Goal: Transaction & Acquisition: Book appointment/travel/reservation

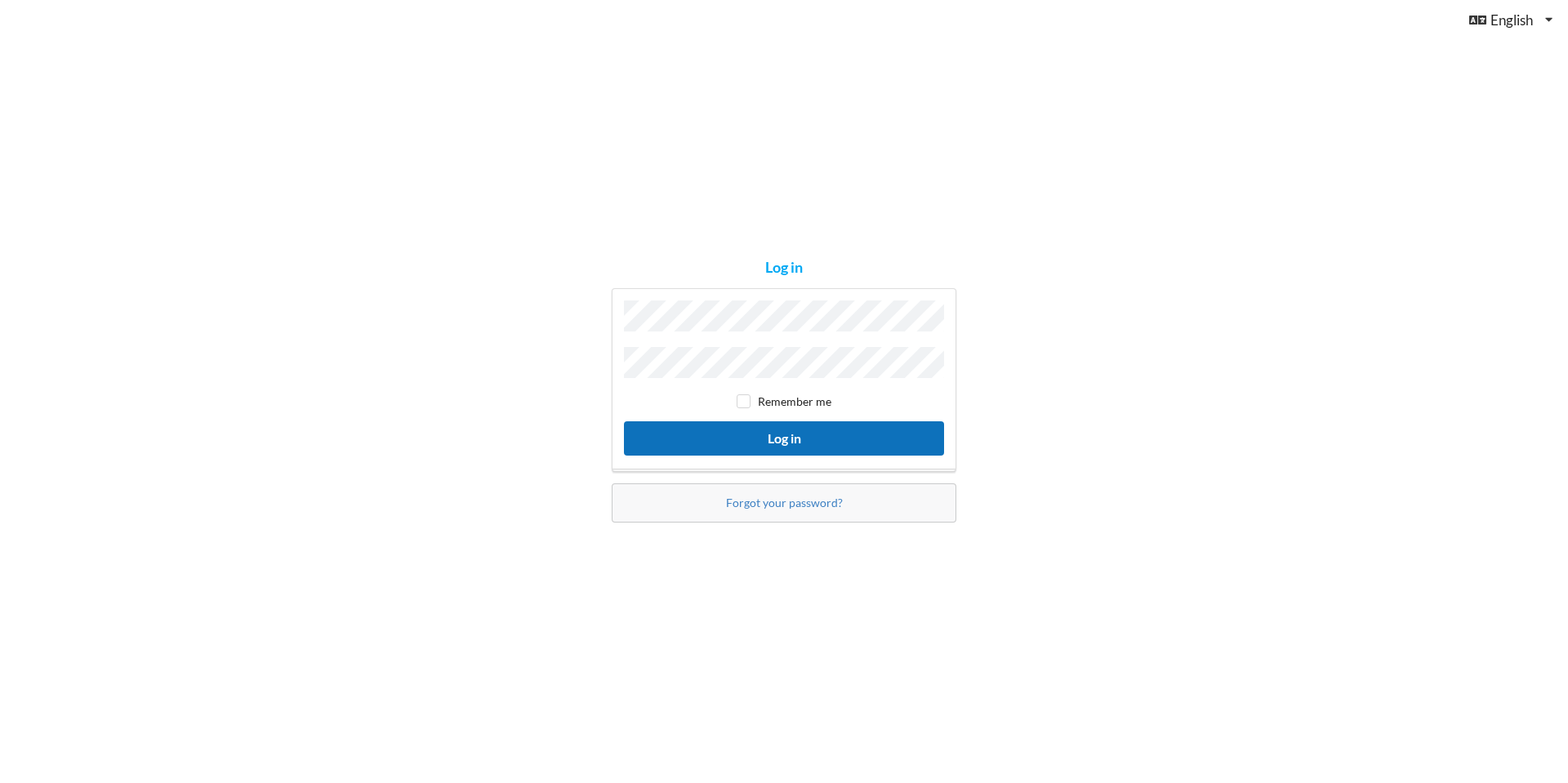
click at [797, 446] on button "Log in" at bounding box center [784, 438] width 320 height 34
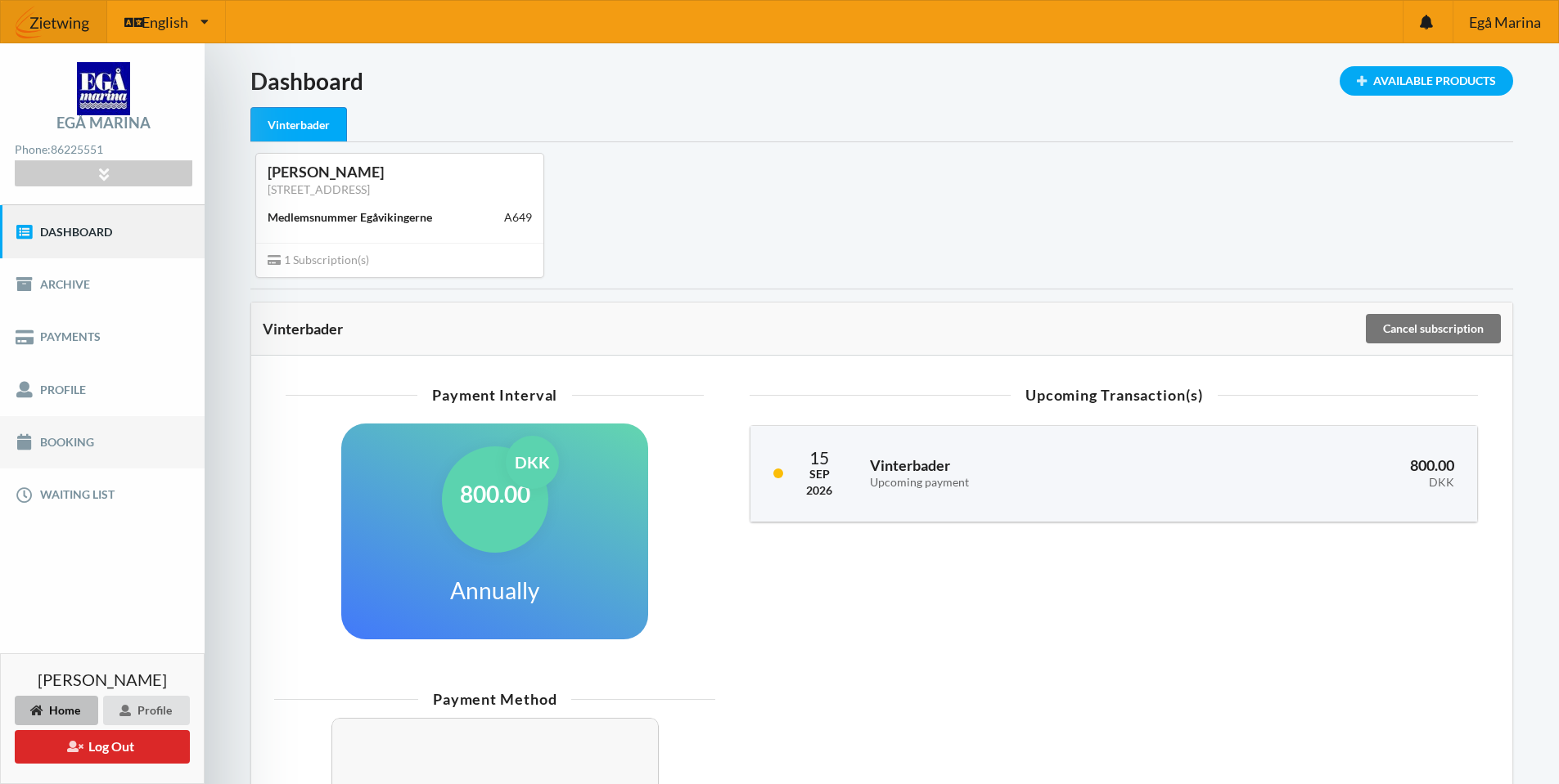
click at [97, 444] on link "Booking" at bounding box center [102, 442] width 204 height 52
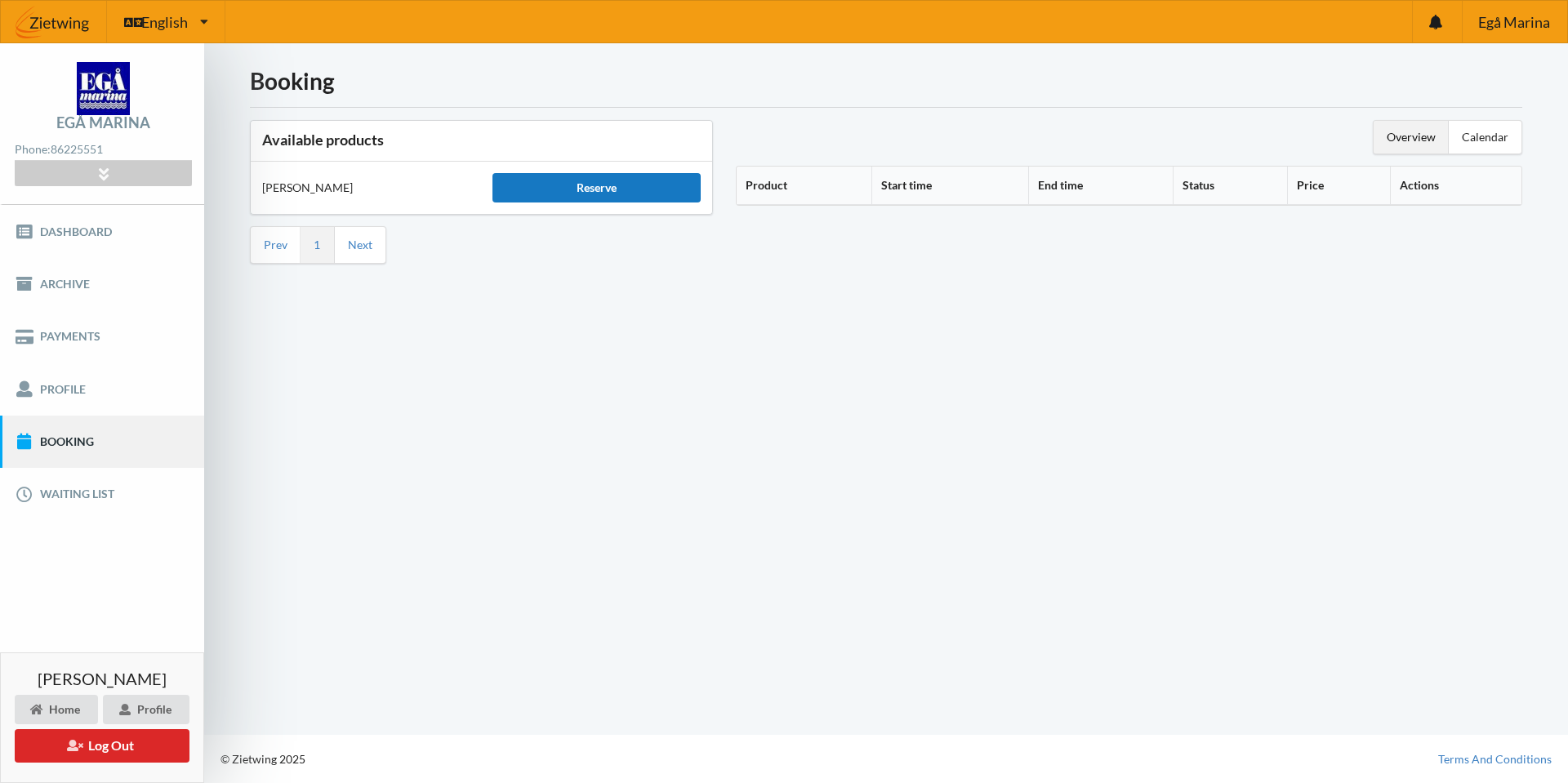
click at [585, 195] on div "Reserve" at bounding box center [595, 188] width 207 height 30
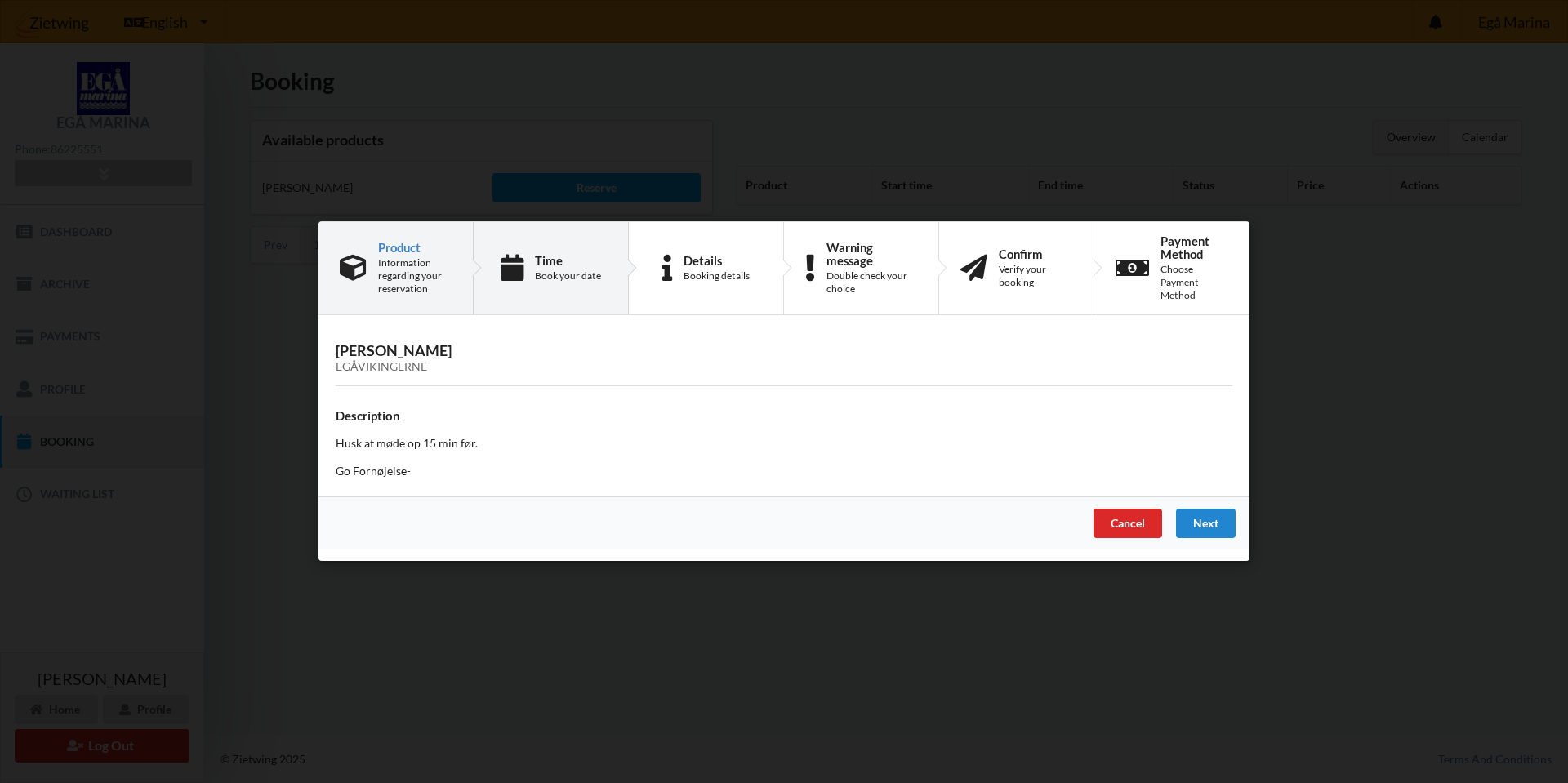
click at [540, 268] on div "Time Book your date" at bounding box center [567, 268] width 66 height 29
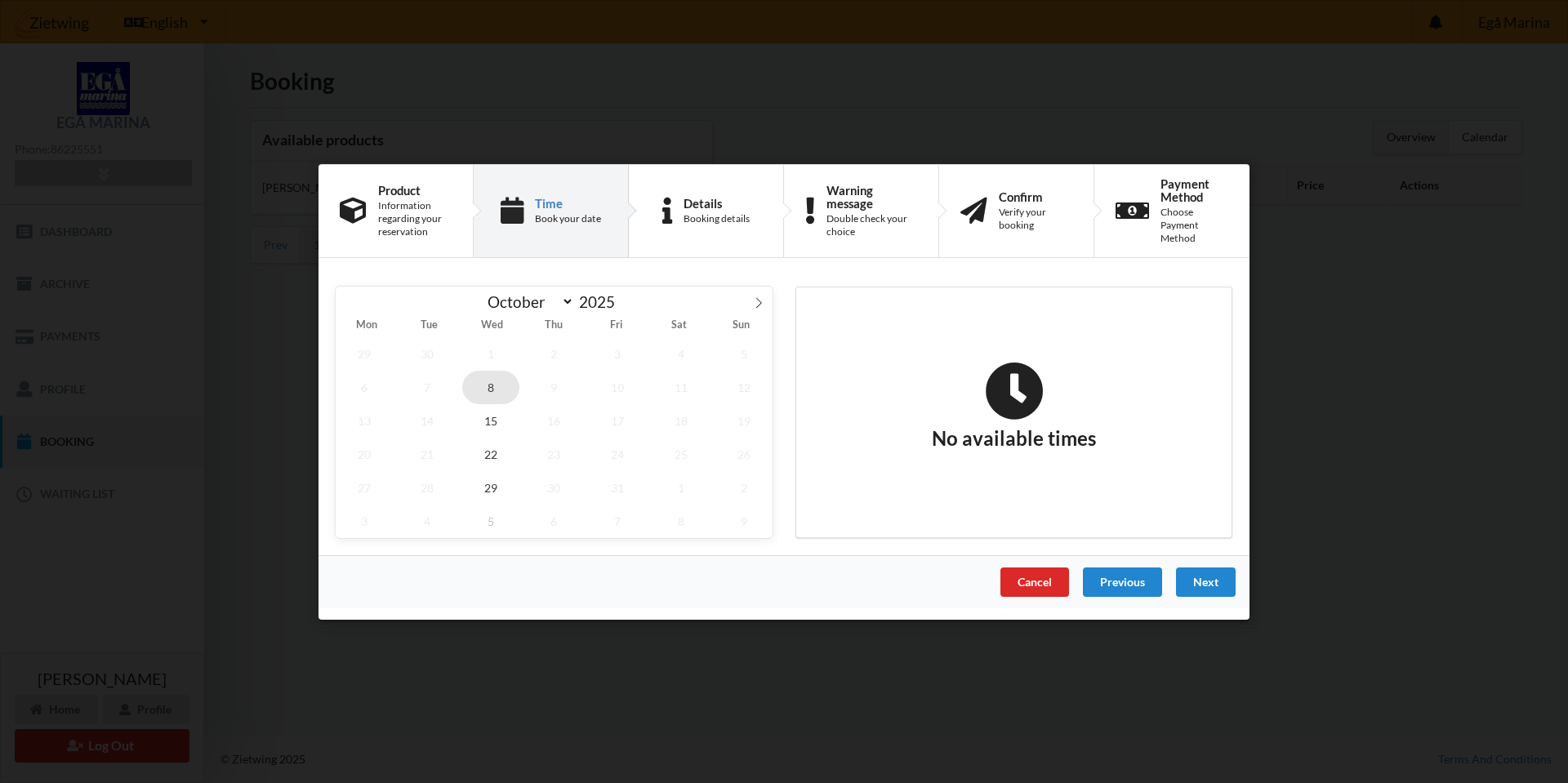
click at [488, 383] on span "8" at bounding box center [491, 386] width 57 height 34
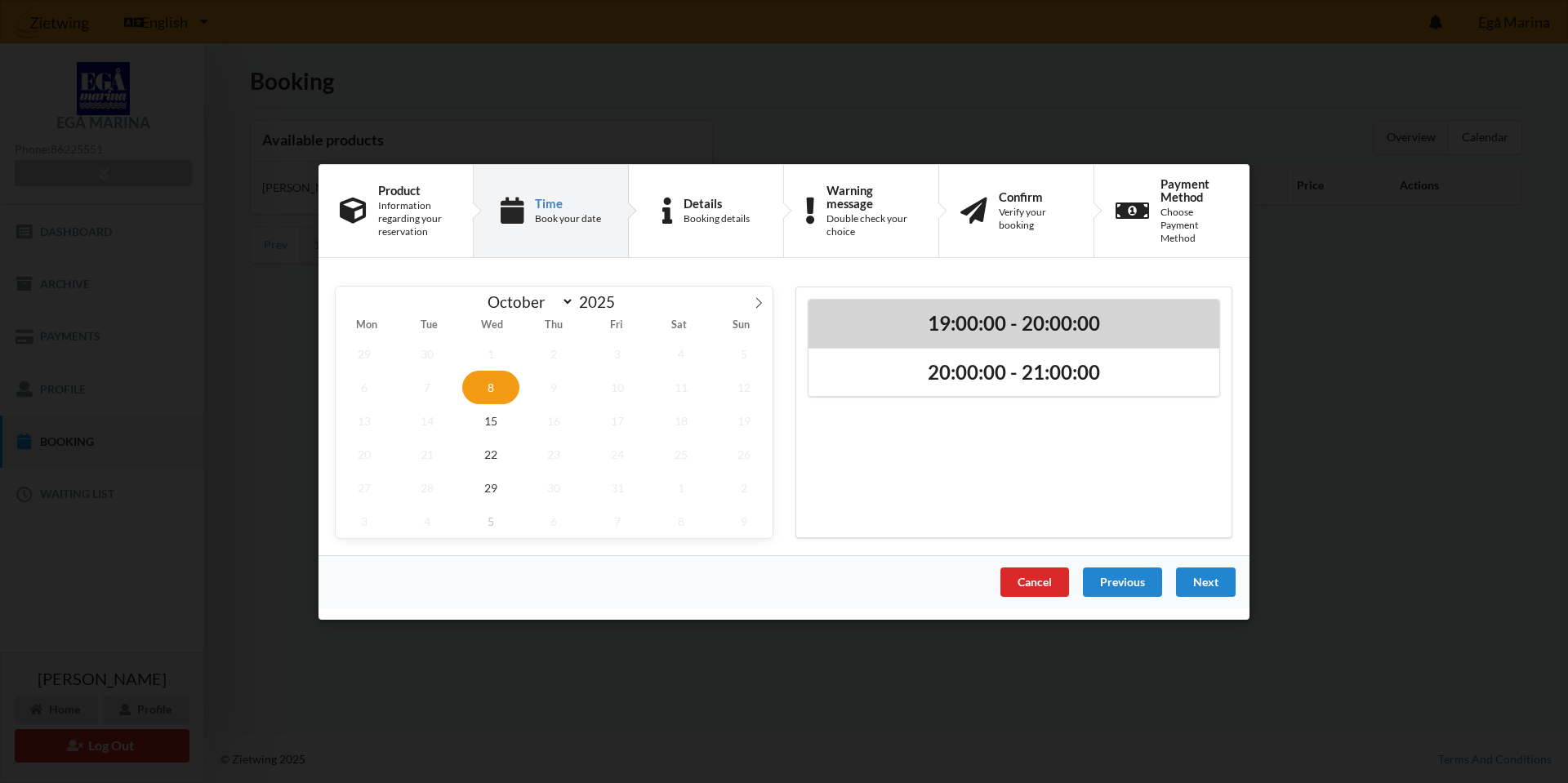
click at [1034, 316] on h2 "19:00:00 - 20:00:00" at bounding box center [1014, 323] width 388 height 25
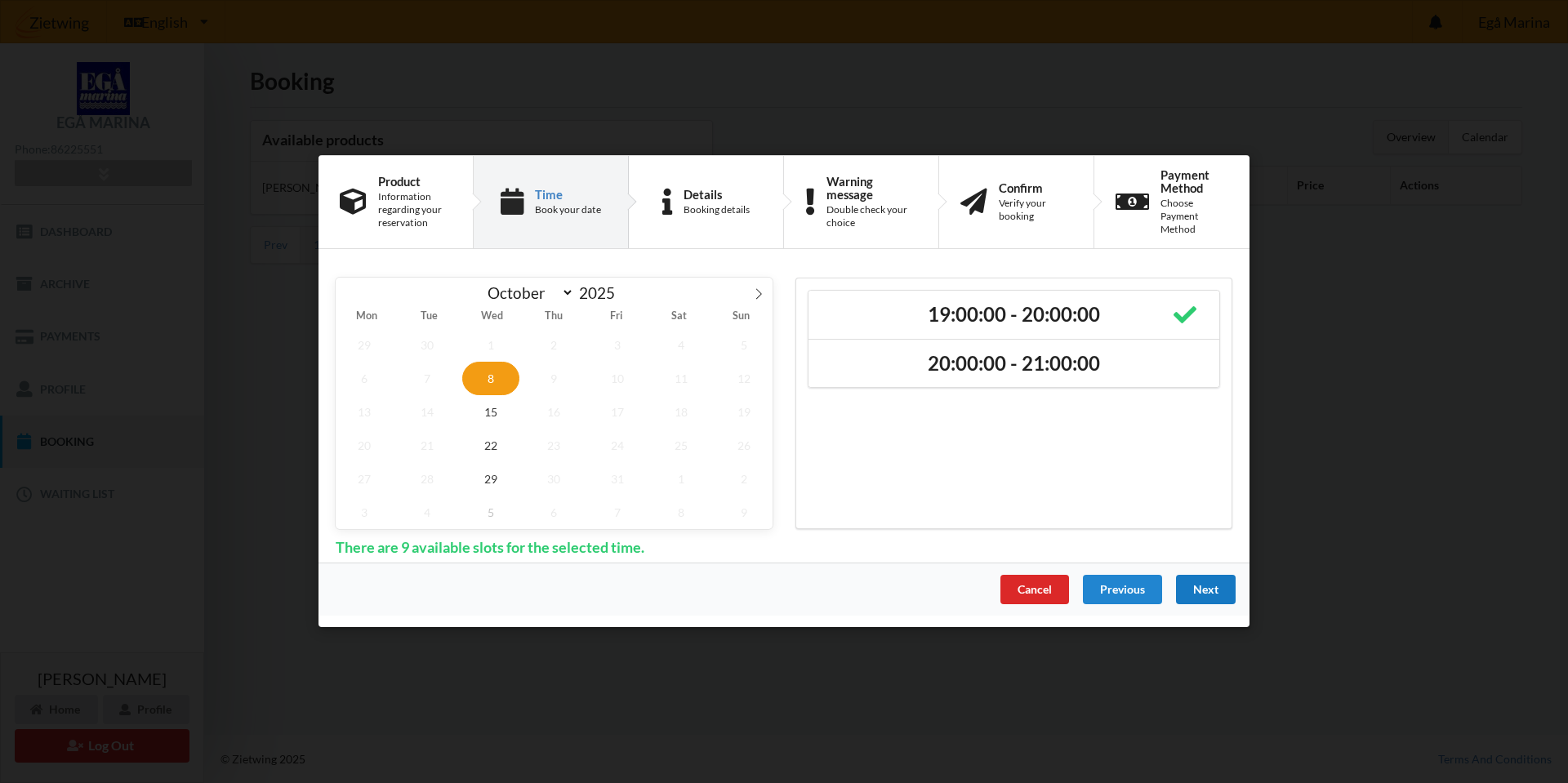
click at [1206, 591] on div "Next" at bounding box center [1205, 590] width 60 height 30
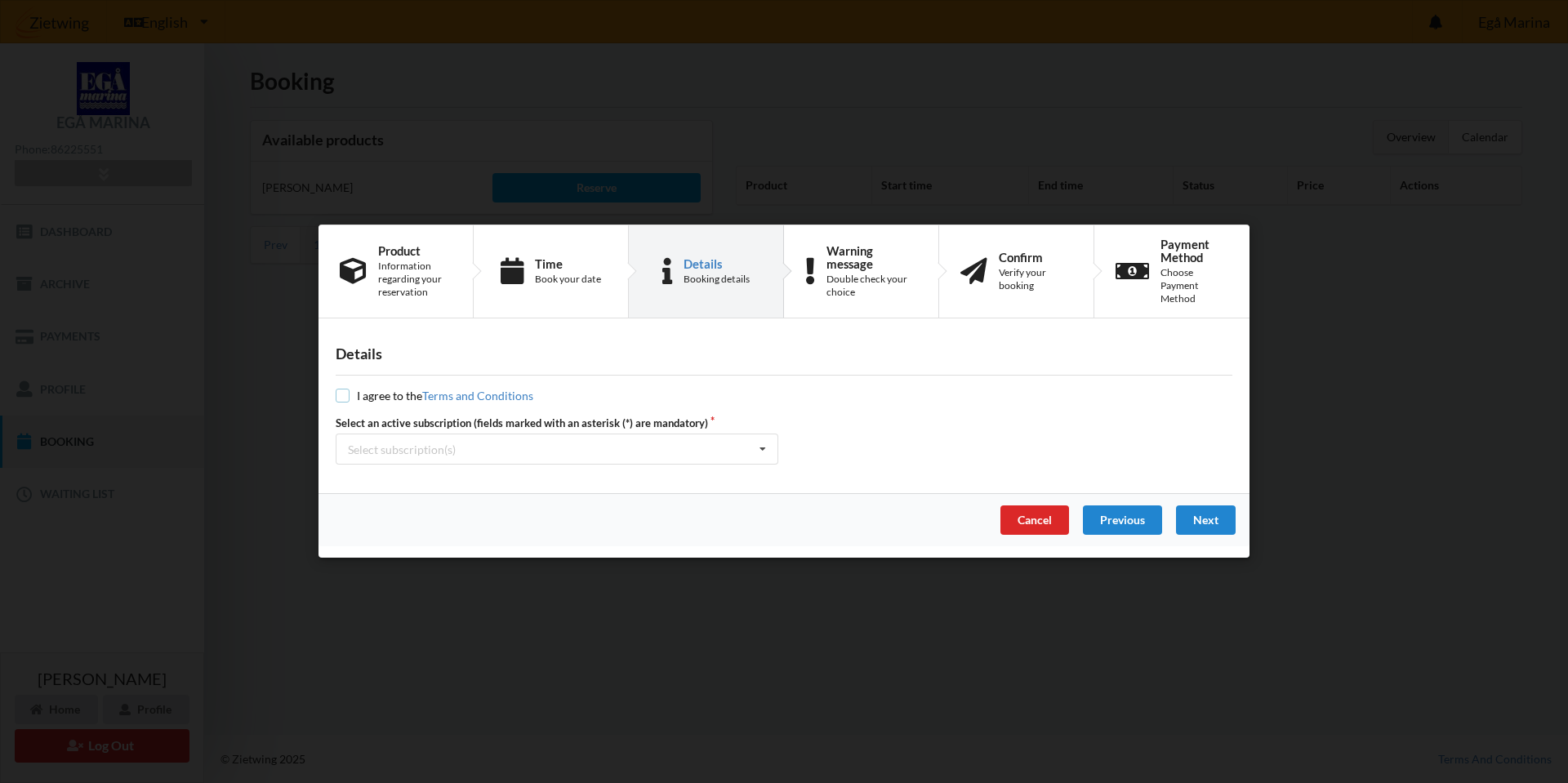
click at [339, 397] on input "checkbox" at bounding box center [343, 397] width 14 height 14
checkbox input "true"
click at [430, 451] on div "Select subscription(s)" at bounding box center [402, 450] width 108 height 14
click at [418, 484] on div "* Vinterbader" at bounding box center [557, 479] width 441 height 30
click at [1204, 519] on div "Next" at bounding box center [1205, 521] width 60 height 30
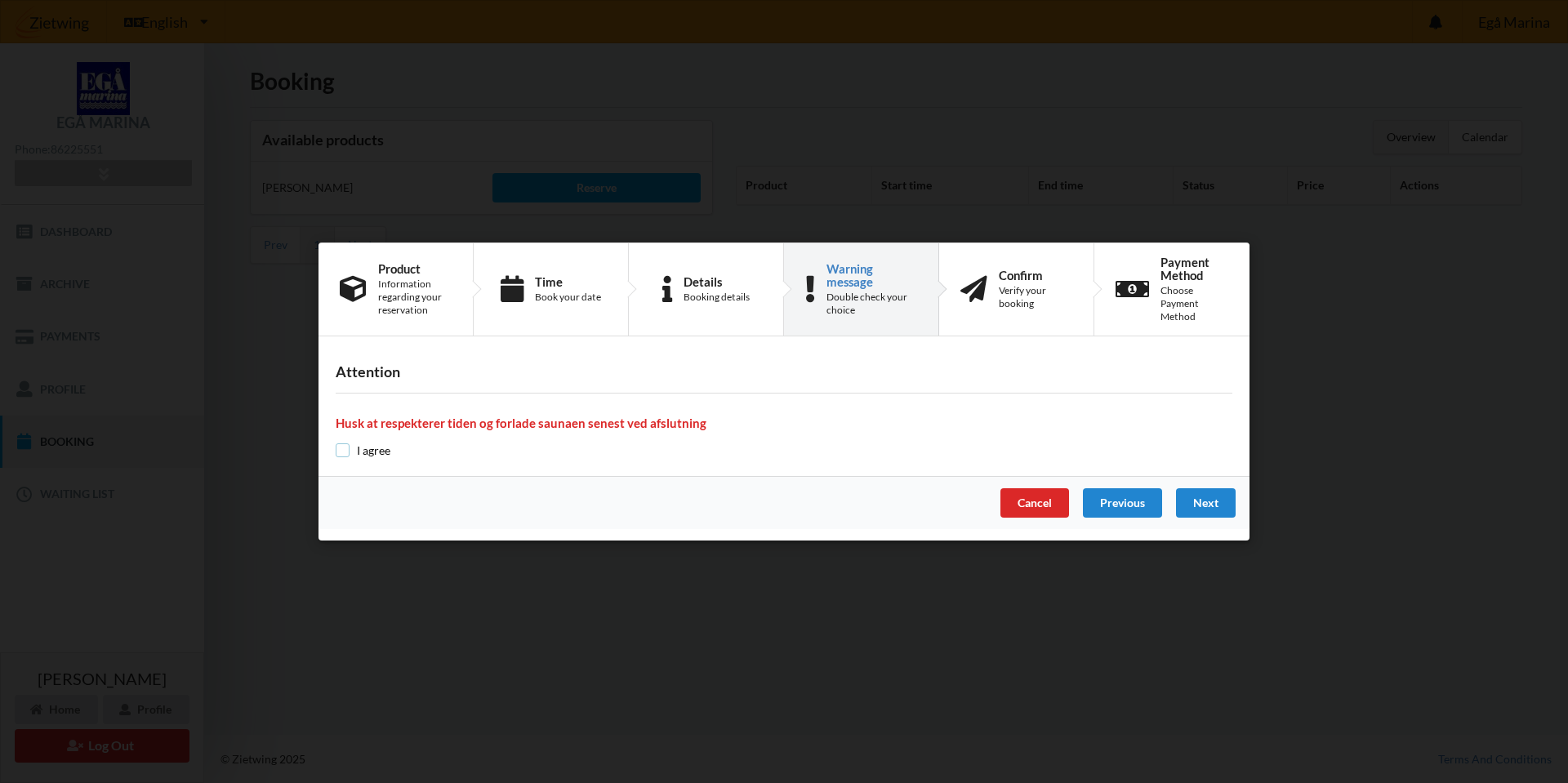
click at [344, 451] on input "checkbox" at bounding box center [343, 451] width 14 height 14
checkbox input "true"
click at [1198, 513] on div "Next" at bounding box center [1205, 503] width 60 height 30
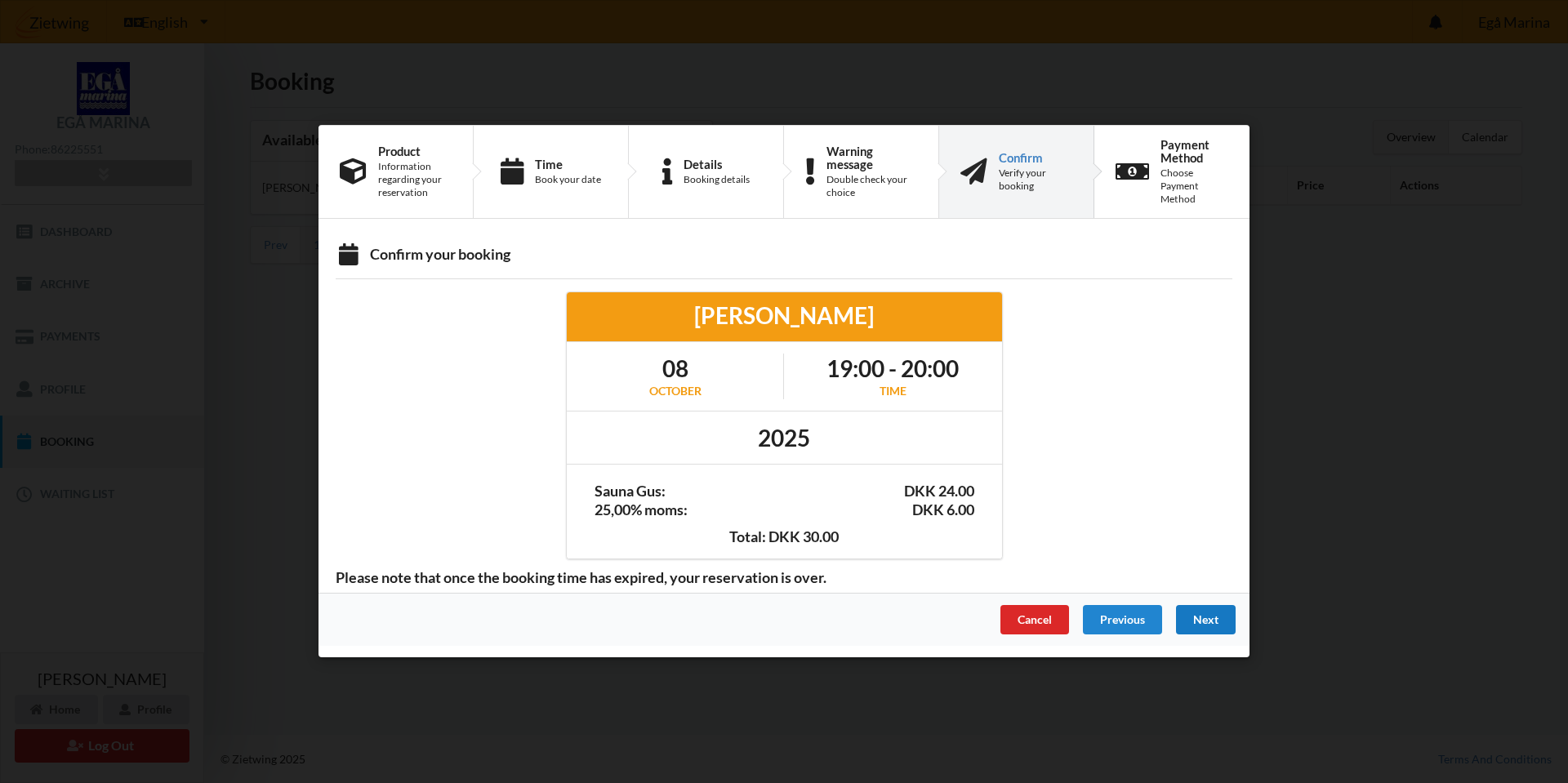
click at [1209, 623] on div "Next" at bounding box center [1205, 621] width 60 height 30
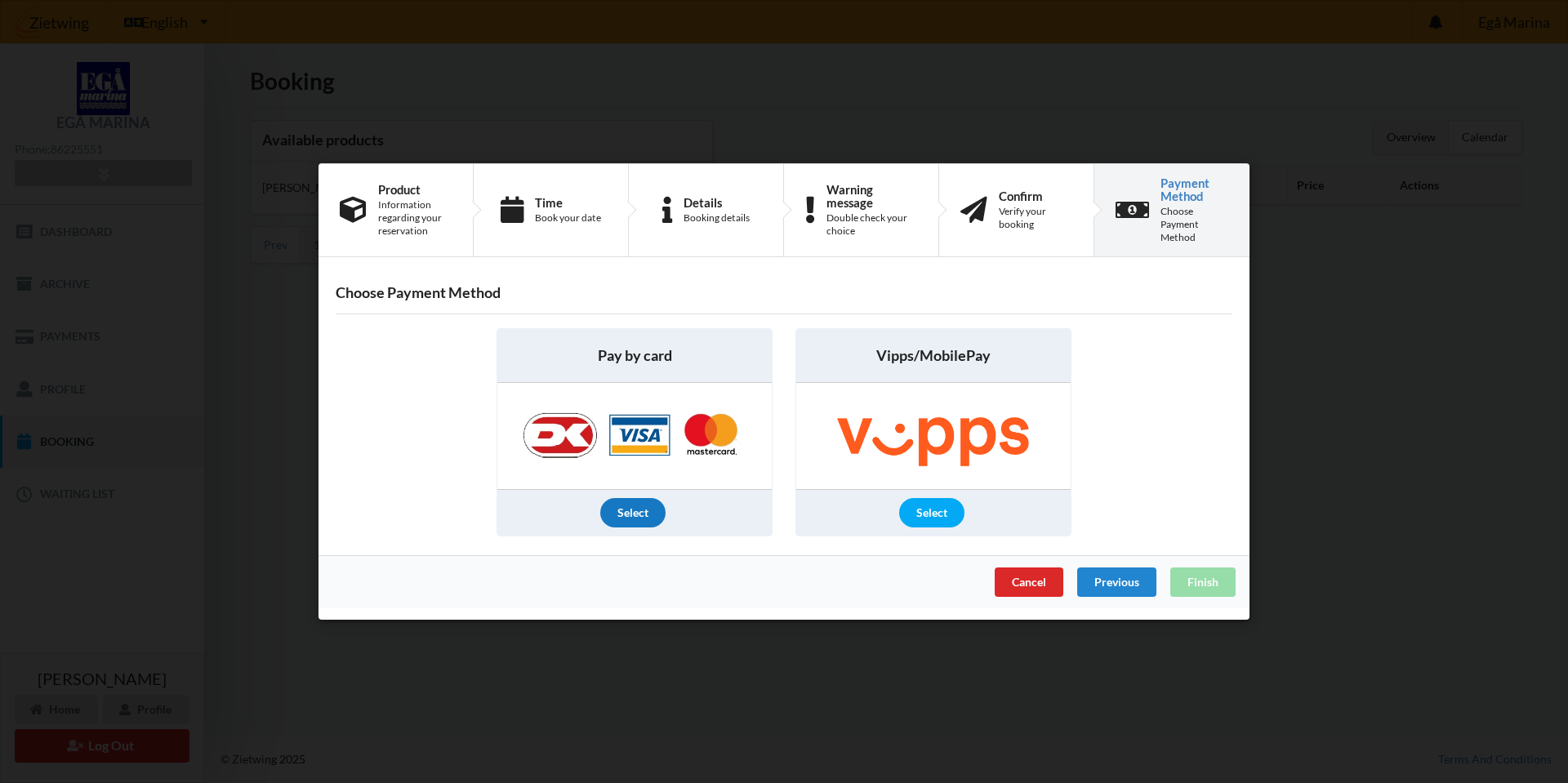
click at [636, 517] on div "Select" at bounding box center [633, 513] width 65 height 30
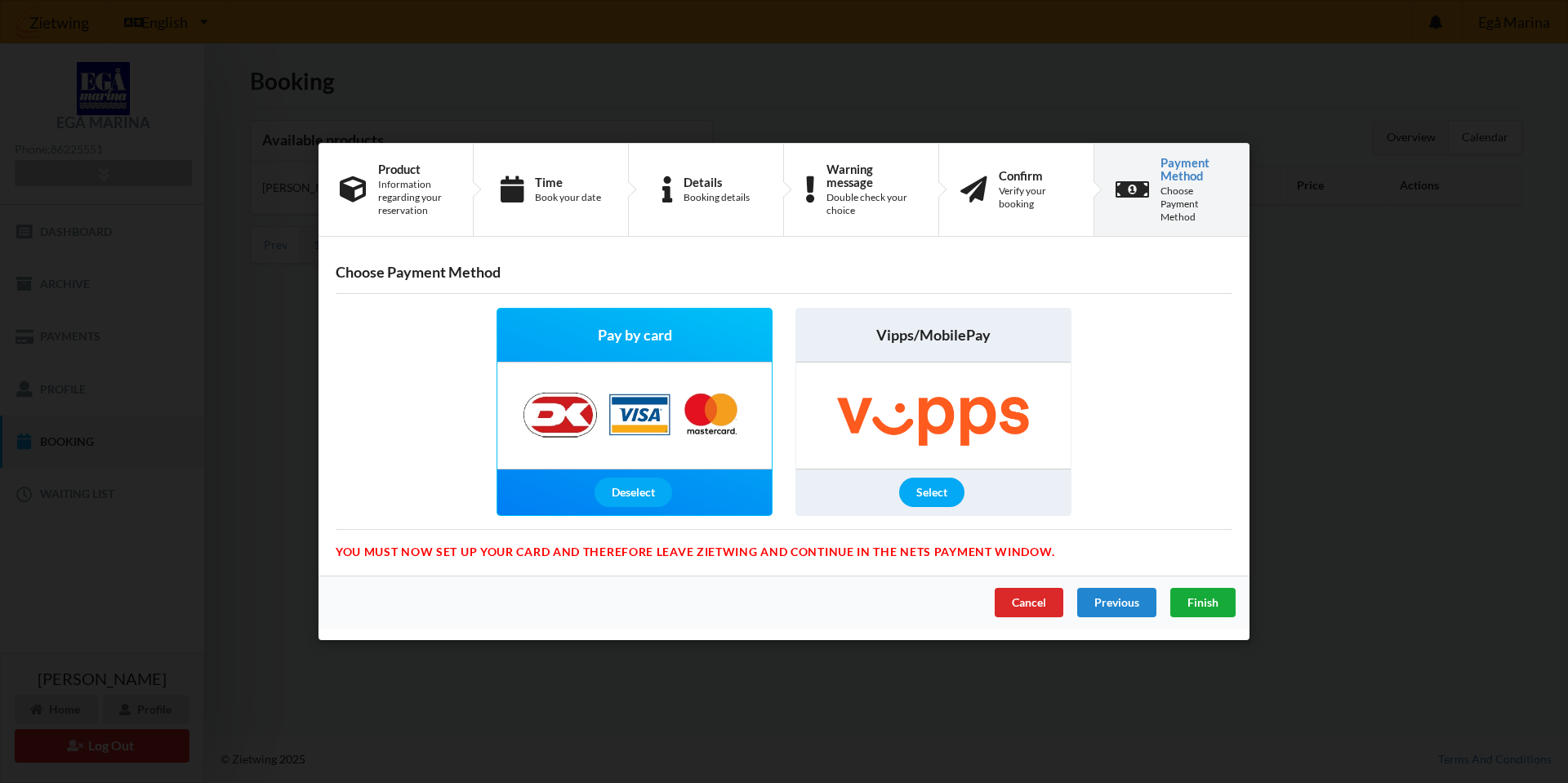
click at [1197, 605] on span "Finish" at bounding box center [1203, 602] width 31 height 14
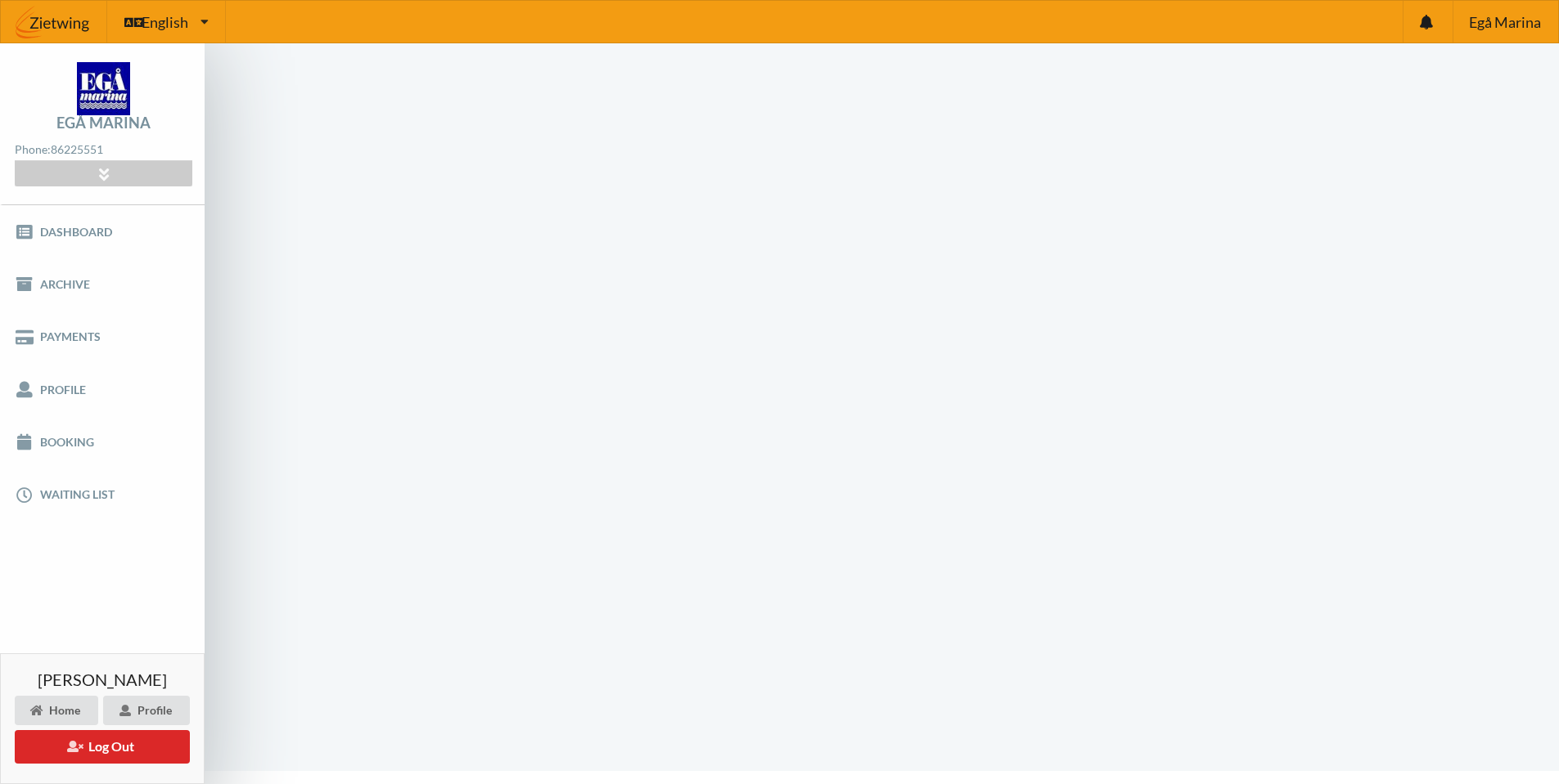
scroll to position [1, 0]
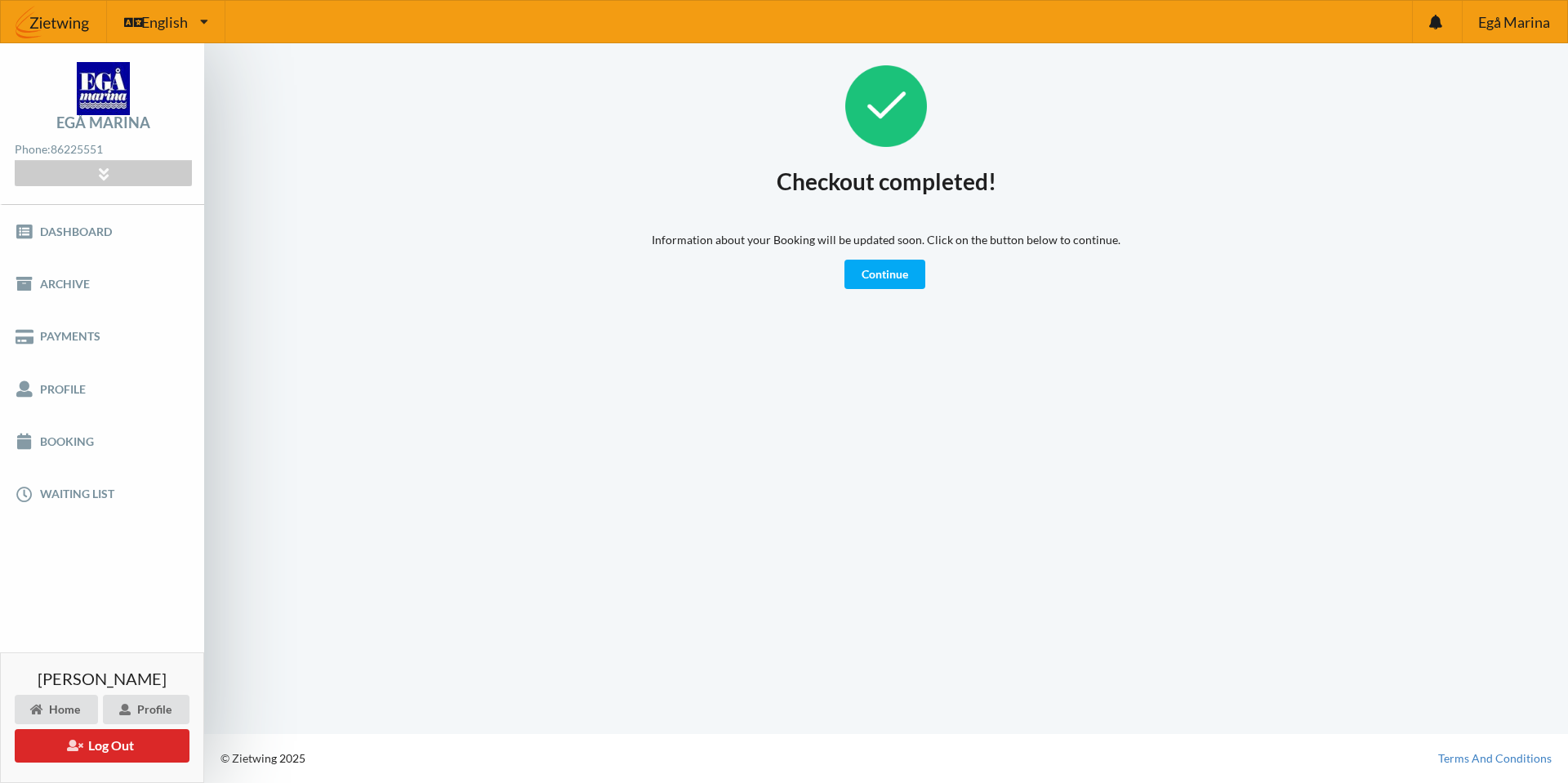
drag, startPoint x: 357, startPoint y: 146, endPoint x: 235, endPoint y: 143, distance: 122.0
click at [356, 143] on div "Checkout completed! Information about your Booking will be updated soon. Click …" at bounding box center [886, 177] width 1272 height 224
